Goal: Information Seeking & Learning: Check status

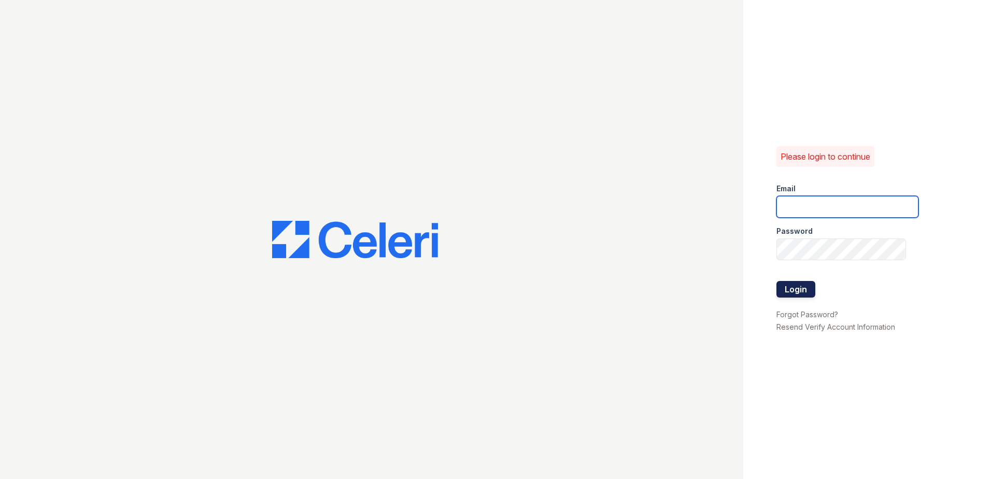
type input "dbailey@trinity-pm.com"
click at [795, 290] on button "Login" at bounding box center [795, 289] width 39 height 17
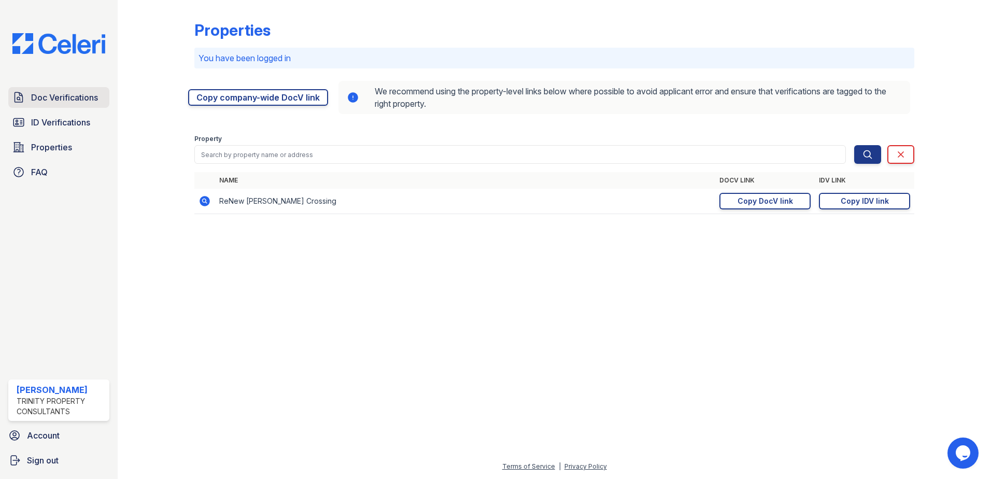
click at [76, 98] on span "Doc Verifications" at bounding box center [64, 97] width 67 height 12
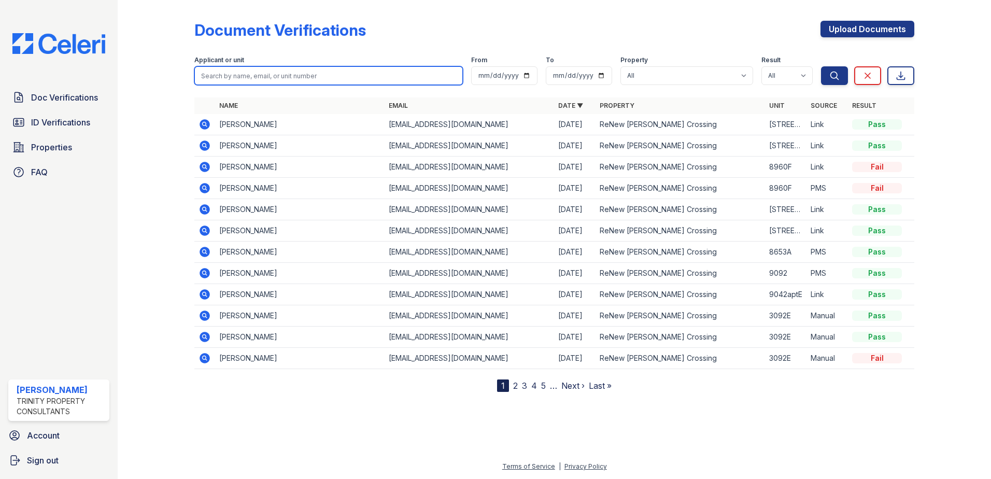
click at [296, 80] on input "search" at bounding box center [328, 75] width 268 height 19
click at [296, 80] on input "ert" at bounding box center [328, 75] width 268 height 19
type input "mert"
click at [821, 66] on button "Search" at bounding box center [834, 75] width 27 height 19
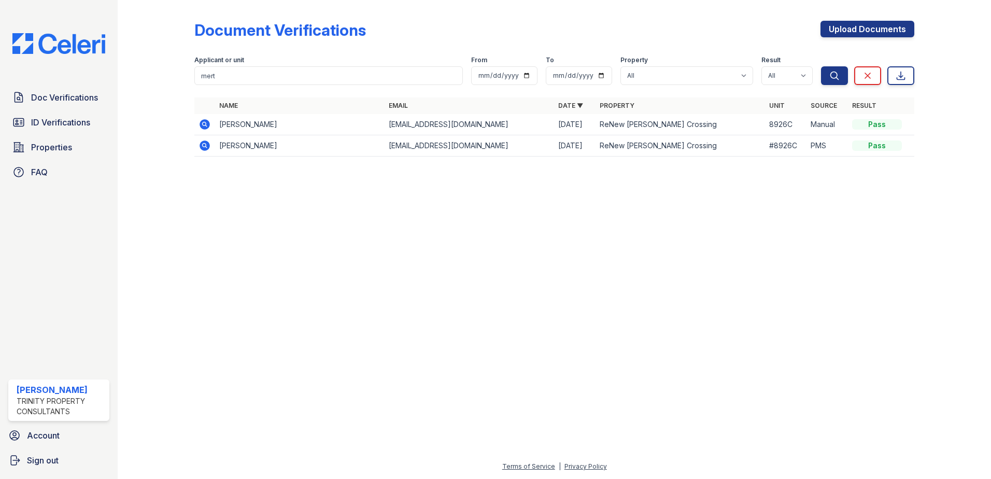
click at [207, 126] on icon at bounding box center [204, 124] width 12 height 12
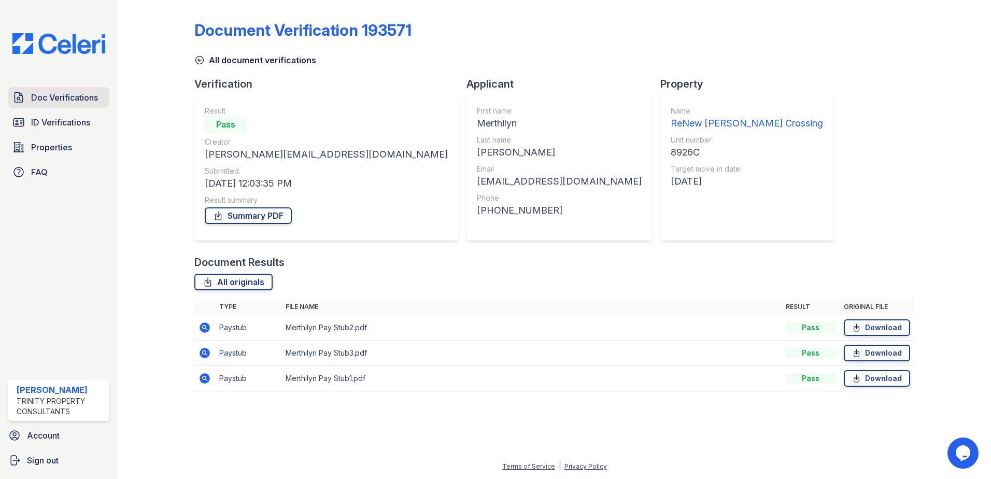
click at [88, 100] on span "Doc Verifications" at bounding box center [64, 97] width 67 height 12
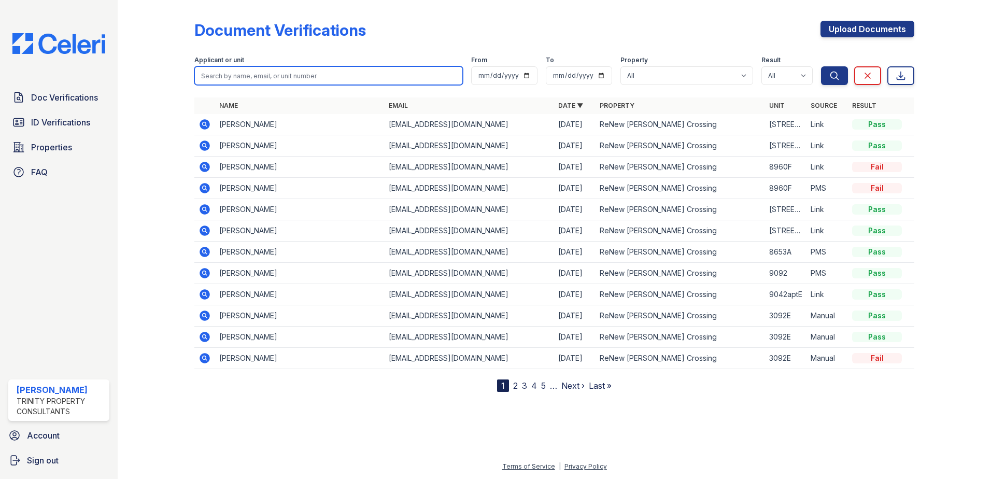
click at [255, 76] on input "search" at bounding box center [328, 75] width 268 height 19
type input "mert"
click at [821, 66] on button "Search" at bounding box center [834, 75] width 27 height 19
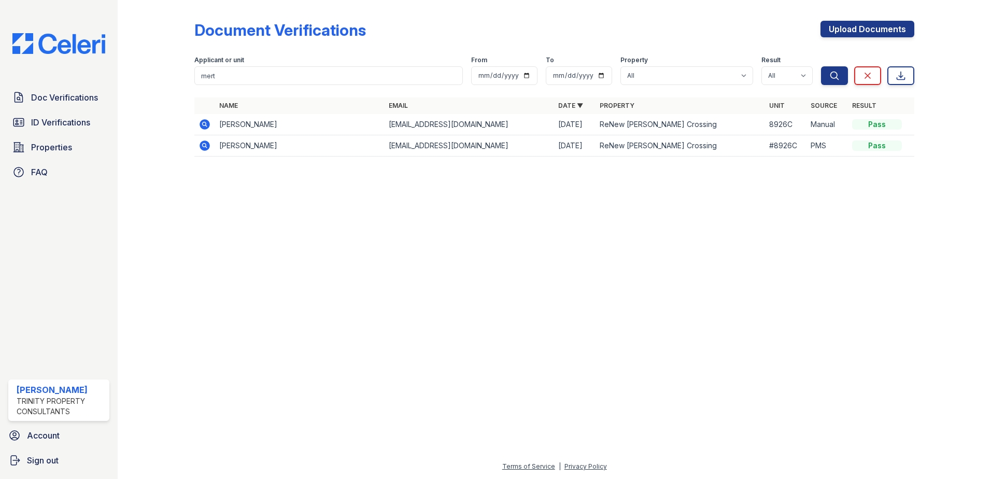
click at [200, 147] on icon at bounding box center [204, 145] width 10 height 10
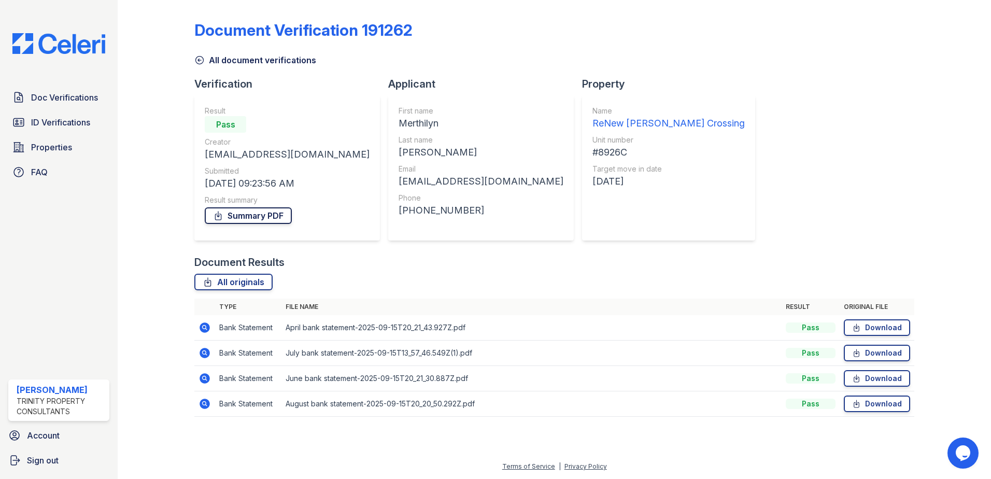
click at [260, 213] on link "Summary PDF" at bounding box center [248, 215] width 87 height 17
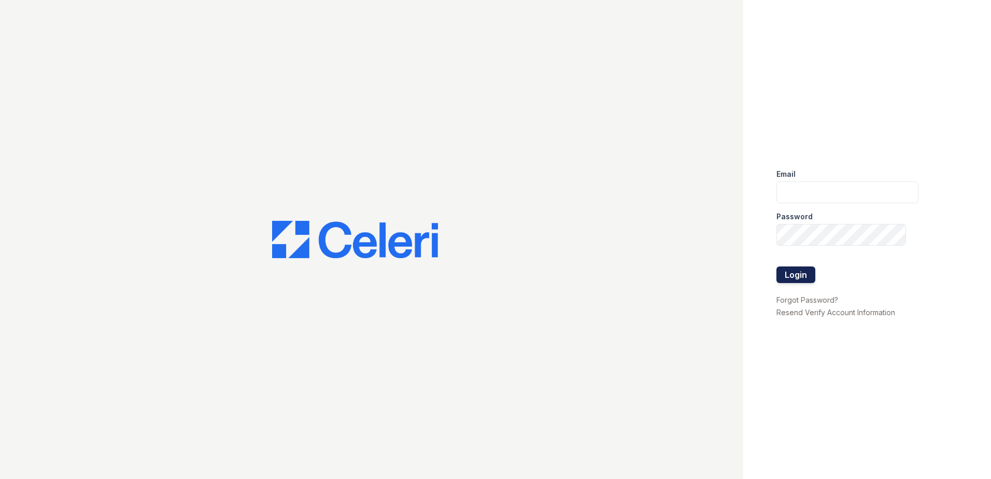
type input "[EMAIL_ADDRESS][DOMAIN_NAME]"
click at [791, 273] on button "Login" at bounding box center [795, 274] width 39 height 17
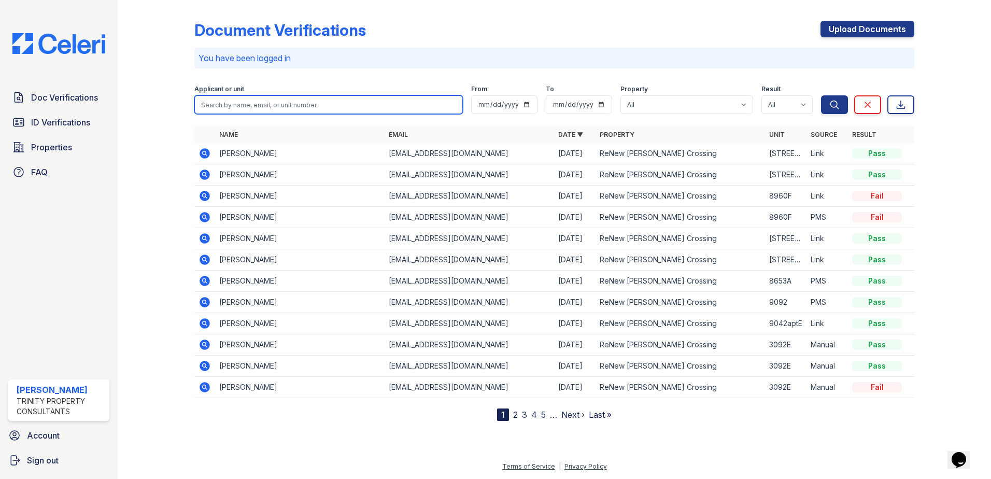
click at [256, 107] on input "search" at bounding box center [328, 104] width 268 height 19
type input "mert"
click at [821, 95] on button "Search" at bounding box center [834, 104] width 27 height 19
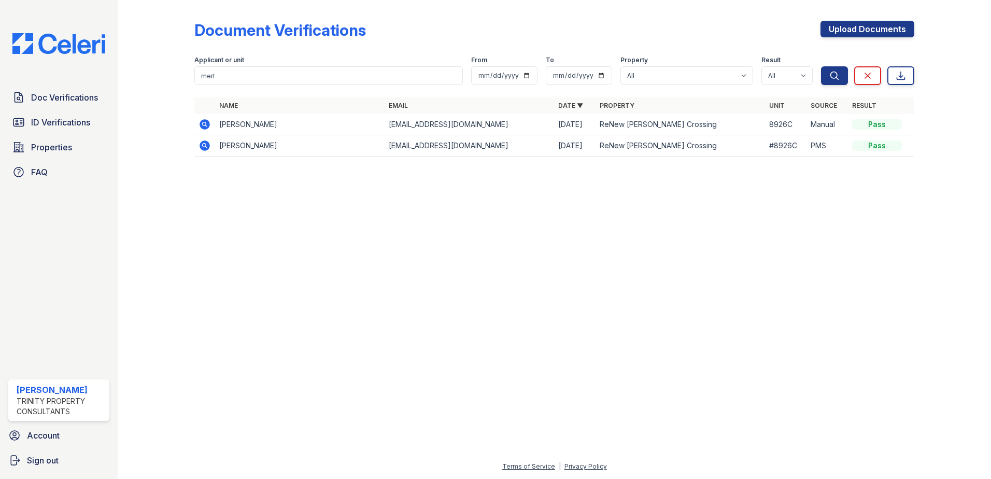
click at [209, 123] on icon at bounding box center [204, 124] width 10 height 10
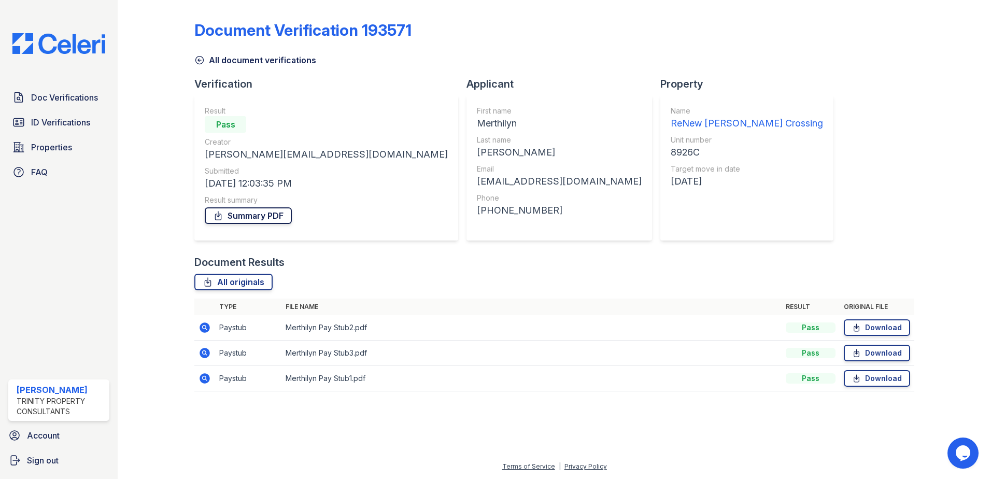
click at [272, 219] on link "Summary PDF" at bounding box center [248, 215] width 87 height 17
drag, startPoint x: 74, startPoint y: 111, endPoint x: 79, endPoint y: 107, distance: 6.2
click at [79, 107] on div "Doc Verifications ID Verifications Properties FAQ" at bounding box center [58, 134] width 109 height 95
drag, startPoint x: 65, startPoint y: 99, endPoint x: 74, endPoint y: 101, distance: 8.9
click at [65, 99] on span "Doc Verifications" at bounding box center [64, 97] width 67 height 12
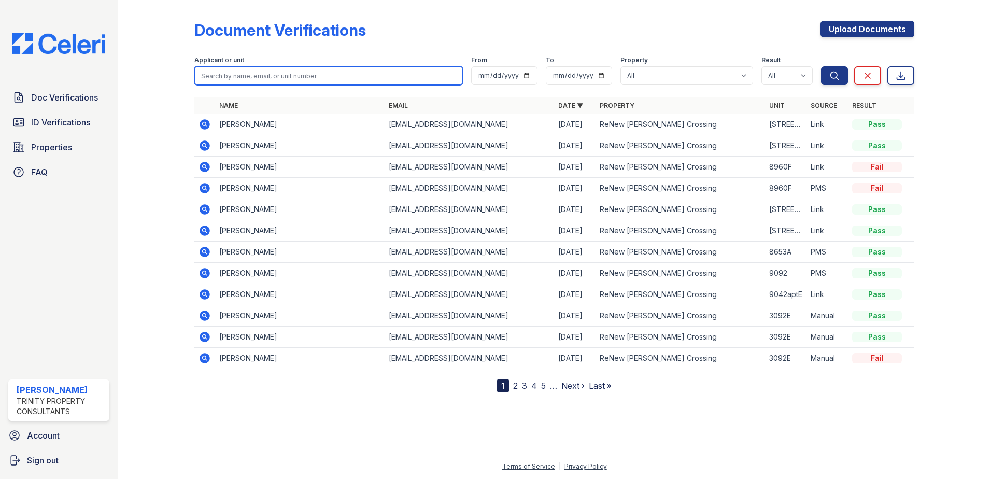
click at [262, 73] on input "search" at bounding box center [328, 75] width 268 height 19
type input "camrin"
click at [821, 66] on button "Search" at bounding box center [834, 75] width 27 height 19
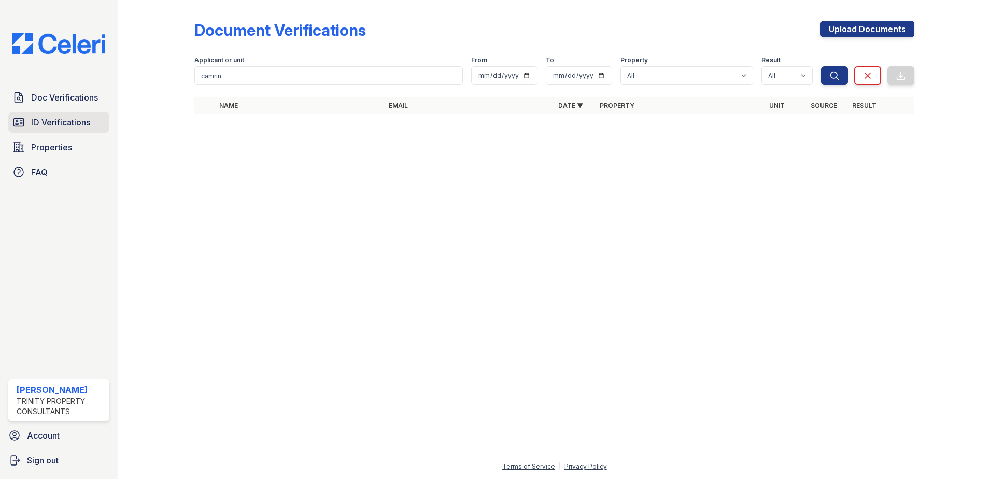
click at [80, 124] on span "ID Verifications" at bounding box center [60, 122] width 59 height 12
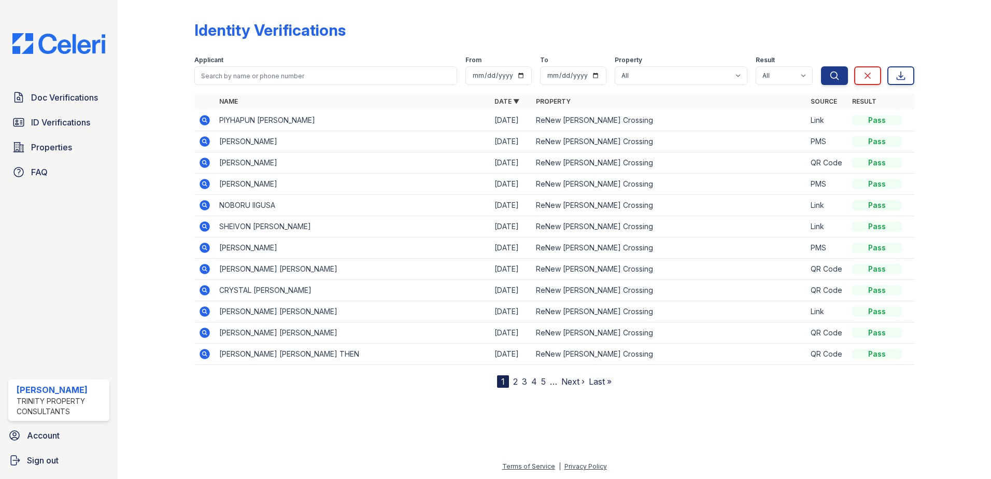
click at [205, 246] on icon at bounding box center [204, 247] width 12 height 12
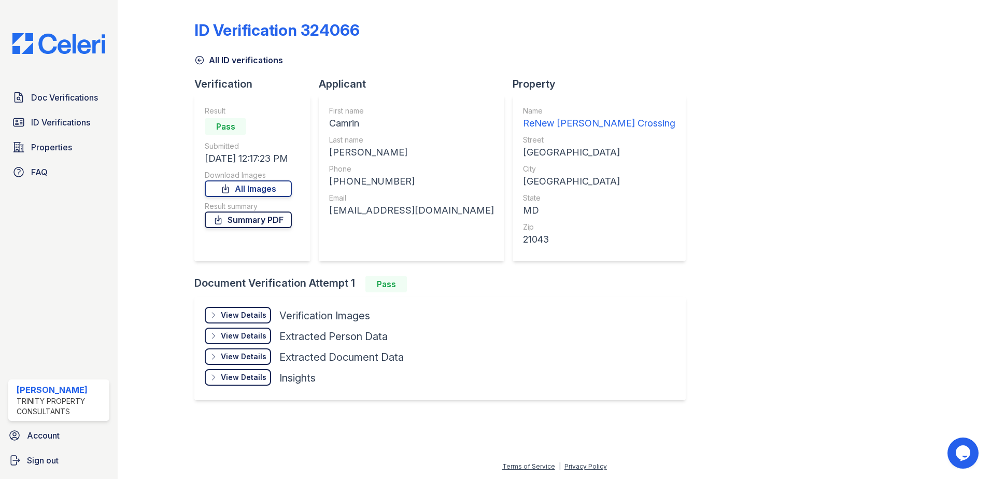
click at [270, 222] on link "Summary PDF" at bounding box center [248, 219] width 87 height 17
click at [46, 147] on span "Properties" at bounding box center [51, 147] width 41 height 12
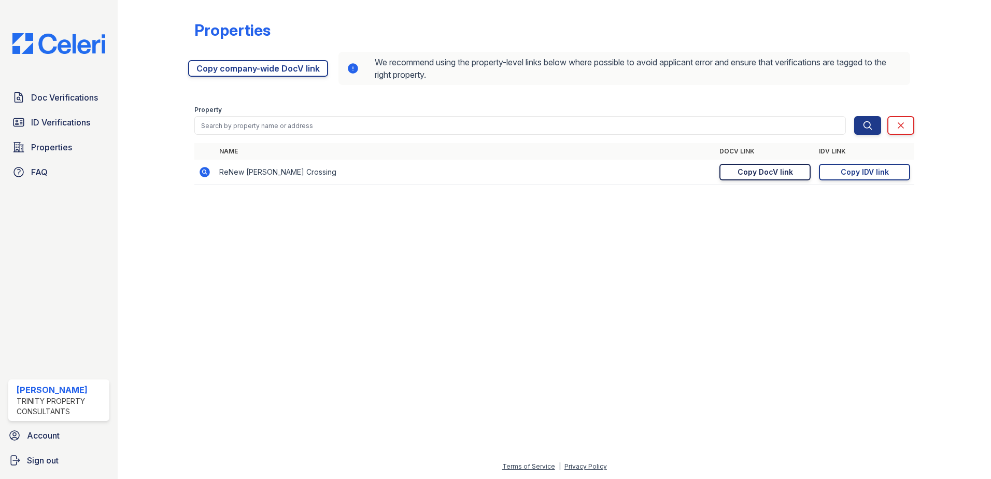
click at [789, 171] on div "Copy DocV link" at bounding box center [764, 172] width 55 height 10
